Goal: Transaction & Acquisition: Purchase product/service

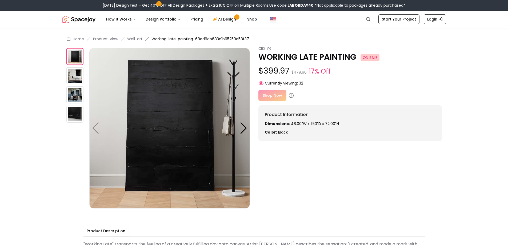
click at [74, 76] on img at bounding box center [74, 75] width 17 height 17
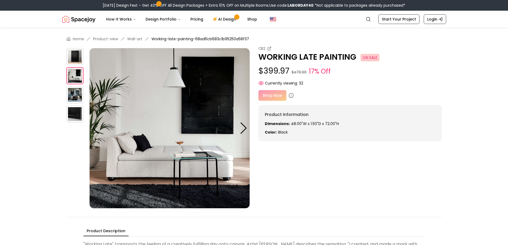
click at [80, 95] on img at bounding box center [74, 94] width 17 height 17
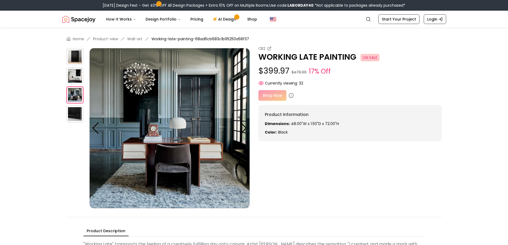
click at [78, 114] on img at bounding box center [74, 114] width 17 height 17
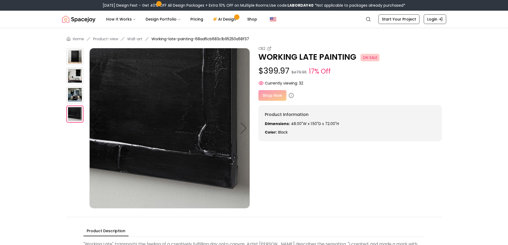
click at [269, 97] on div "Shop Now" at bounding box center [349, 95] width 183 height 11
click at [371, 59] on span "ON SALE" at bounding box center [369, 57] width 19 height 7
click at [312, 70] on small "17% Off" at bounding box center [320, 72] width 22 height 10
click at [262, 64] on div "CB2 WORKING LATE PAINTING ON SALE $399.97 $479.96 17% Off Currently viewing: 32" at bounding box center [349, 66] width 183 height 40
click at [261, 83] on circle at bounding box center [260, 83] width 1 height 1
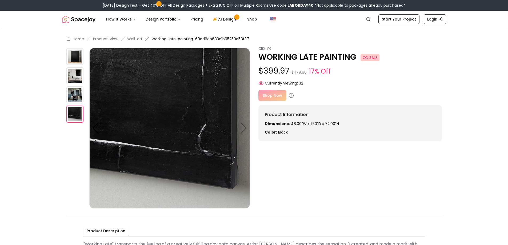
click at [267, 94] on div "Shop Now" at bounding box center [349, 95] width 183 height 11
click at [291, 96] on icon at bounding box center [290, 95] width 5 height 5
click at [265, 93] on div "Shop Now Product URL missing. Product URL missing." at bounding box center [349, 95] width 183 height 11
click at [265, 93] on div "Shop Now" at bounding box center [349, 95] width 183 height 11
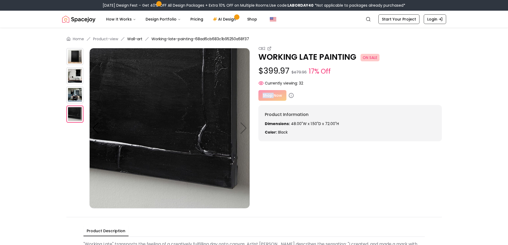
click at [139, 39] on link "Wall-art" at bounding box center [134, 38] width 15 height 5
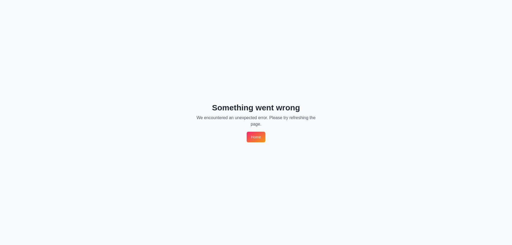
click at [257, 133] on link "Home" at bounding box center [256, 137] width 18 height 11
